Goal: Navigation & Orientation: Find specific page/section

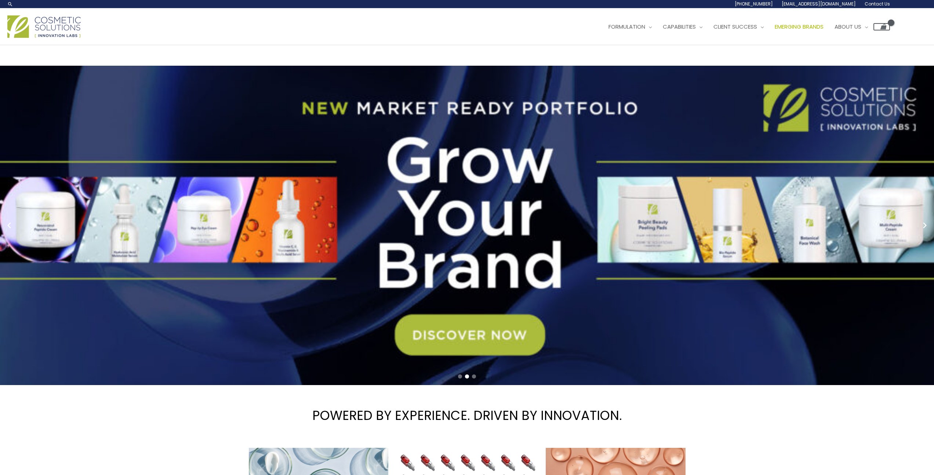
click at [803, 25] on span "Emerging Brands" at bounding box center [799, 27] width 49 height 8
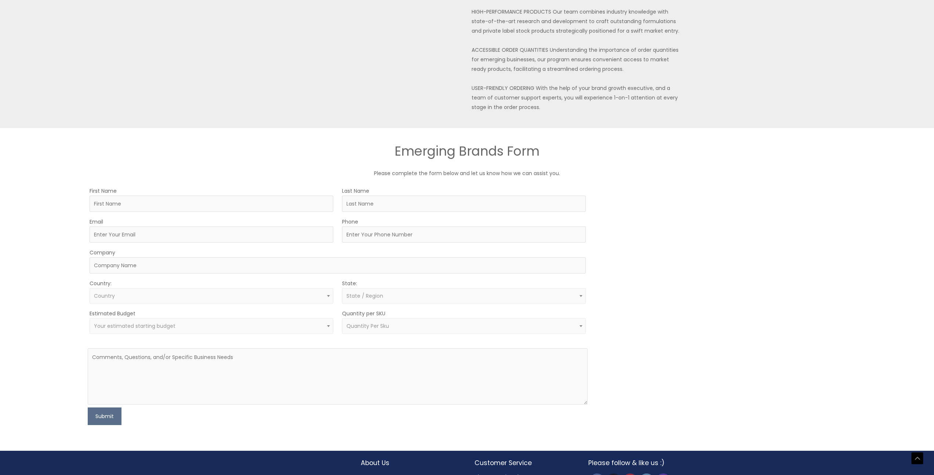
scroll to position [285, 0]
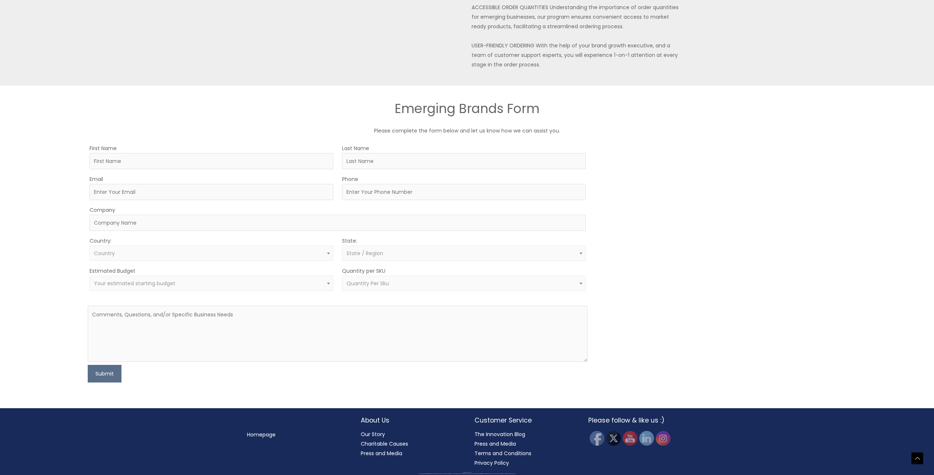
click at [774, 308] on div "MOQ TRIGGER STEP 2 TRIGGER" at bounding box center [721, 262] width 250 height 239
click at [647, 440] on img at bounding box center [646, 438] width 16 height 16
